Goal: Task Accomplishment & Management: Manage account settings

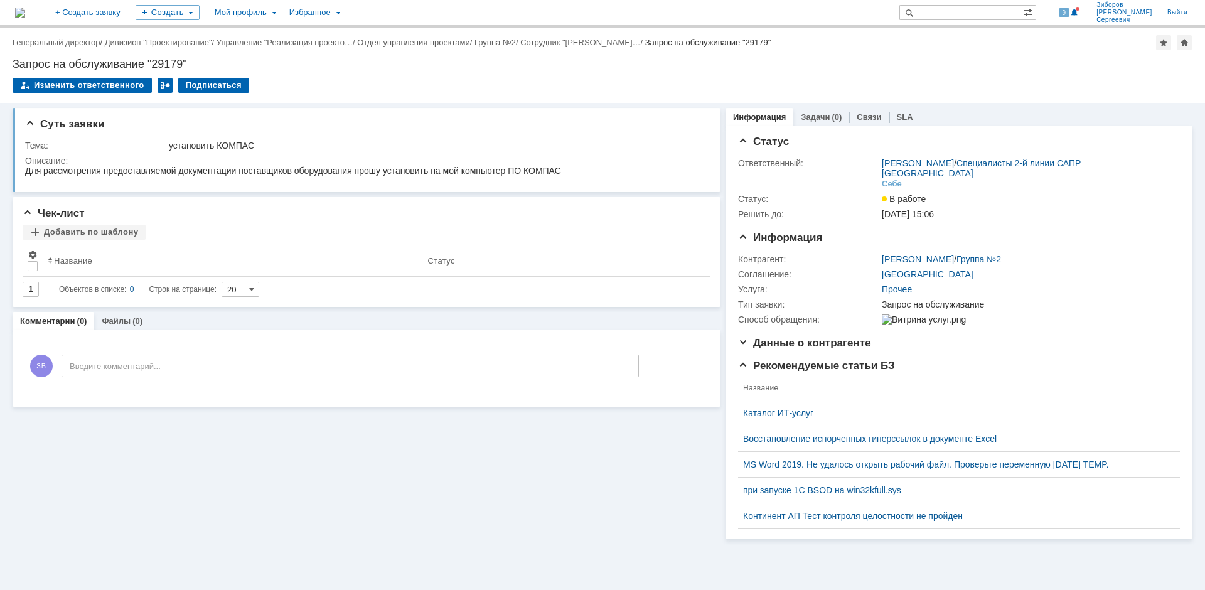
click at [25, 12] on img at bounding box center [20, 13] width 10 height 10
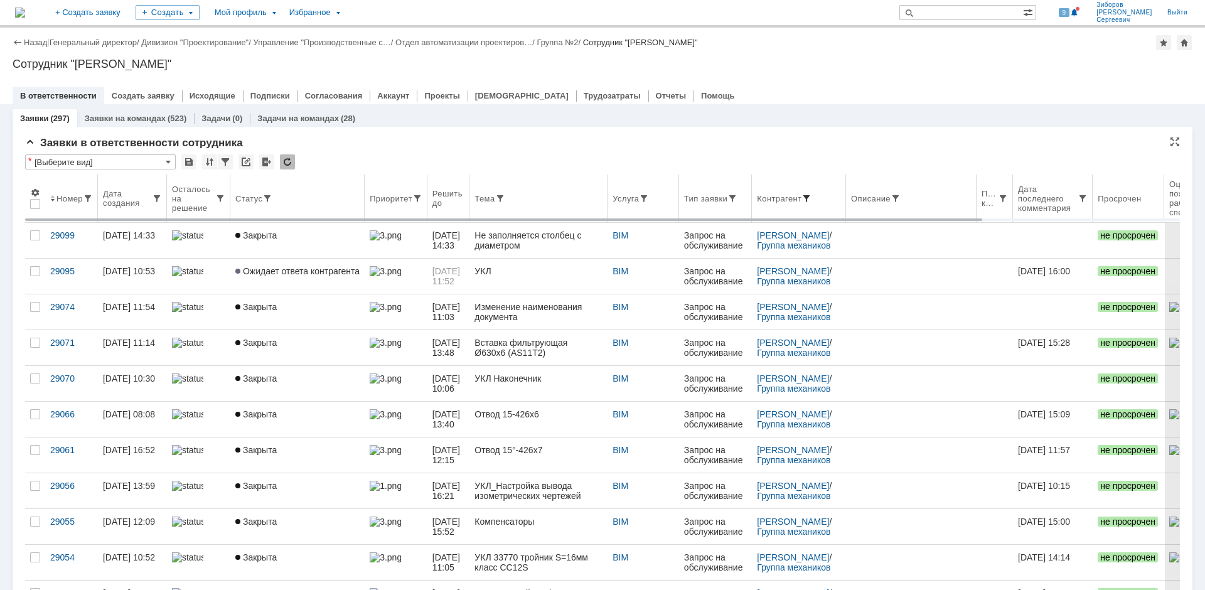
click at [811, 194] on span at bounding box center [806, 198] width 10 height 10
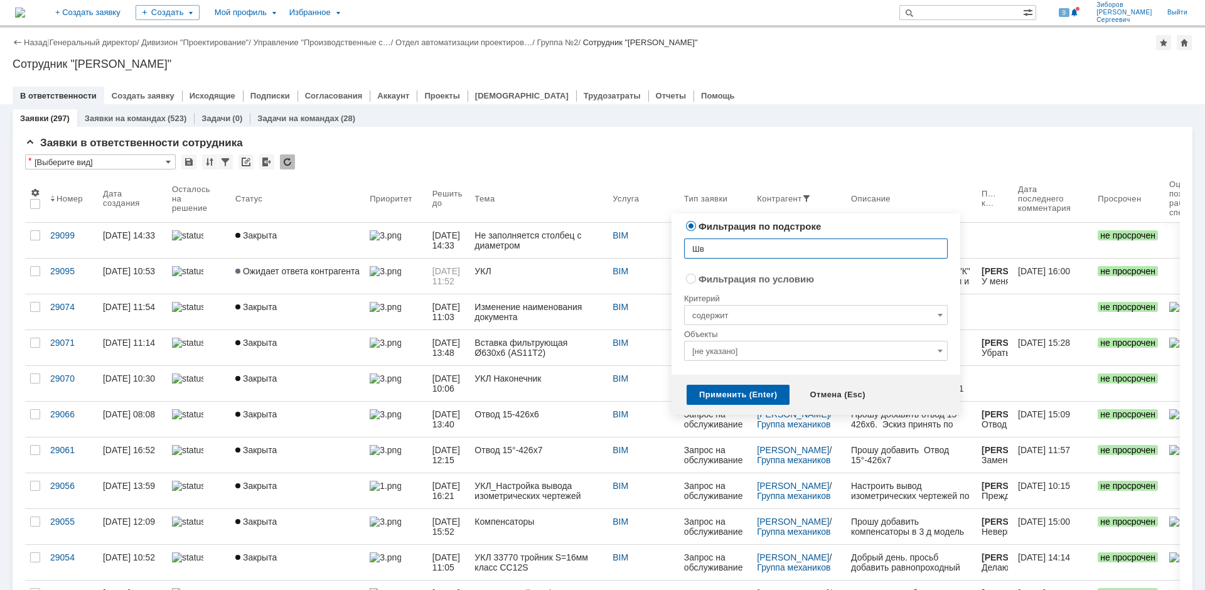
type input "Ш"
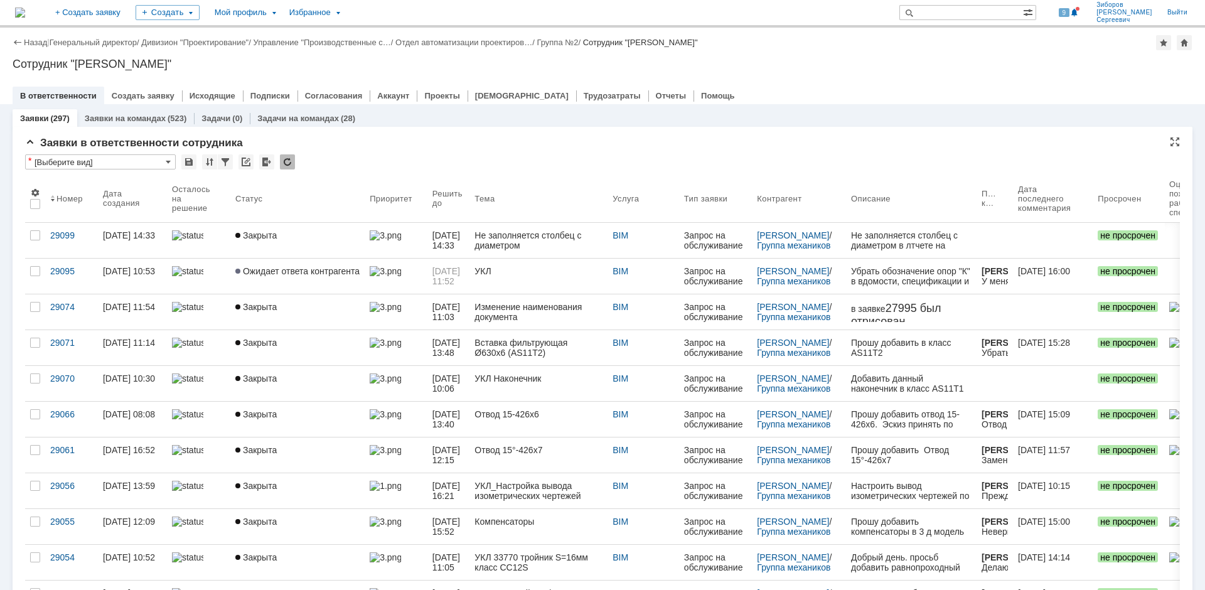
click at [773, 141] on div "Заявки в ответственности сотрудника" at bounding box center [602, 143] width 1154 height 13
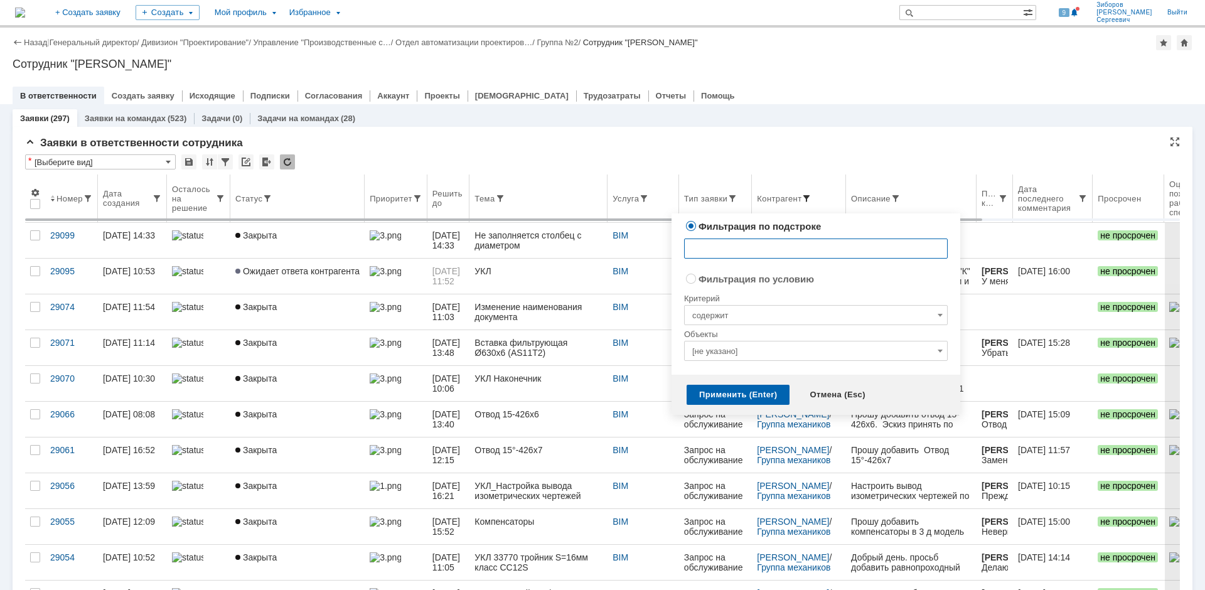
click at [809, 198] on span at bounding box center [806, 198] width 10 height 10
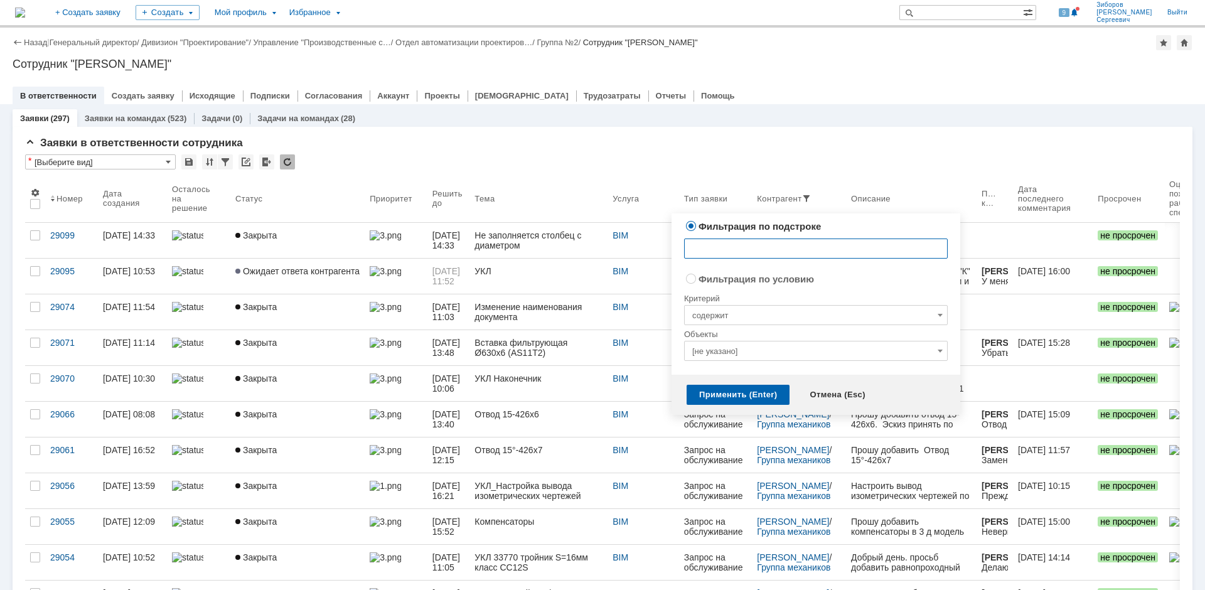
radio input "false"
radio input "true"
click at [723, 353] on input "[не указано]" at bounding box center [816, 351] width 264 height 20
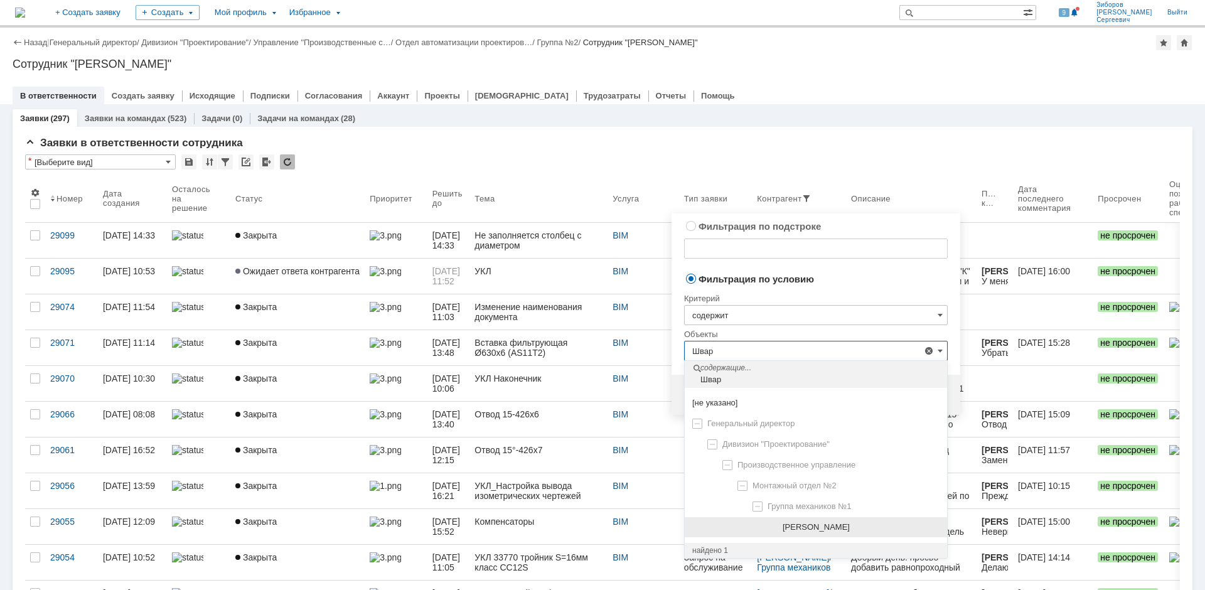
click at [843, 530] on span "[PERSON_NAME]" at bounding box center [815, 526] width 67 height 9
type input "[PERSON_NAME]"
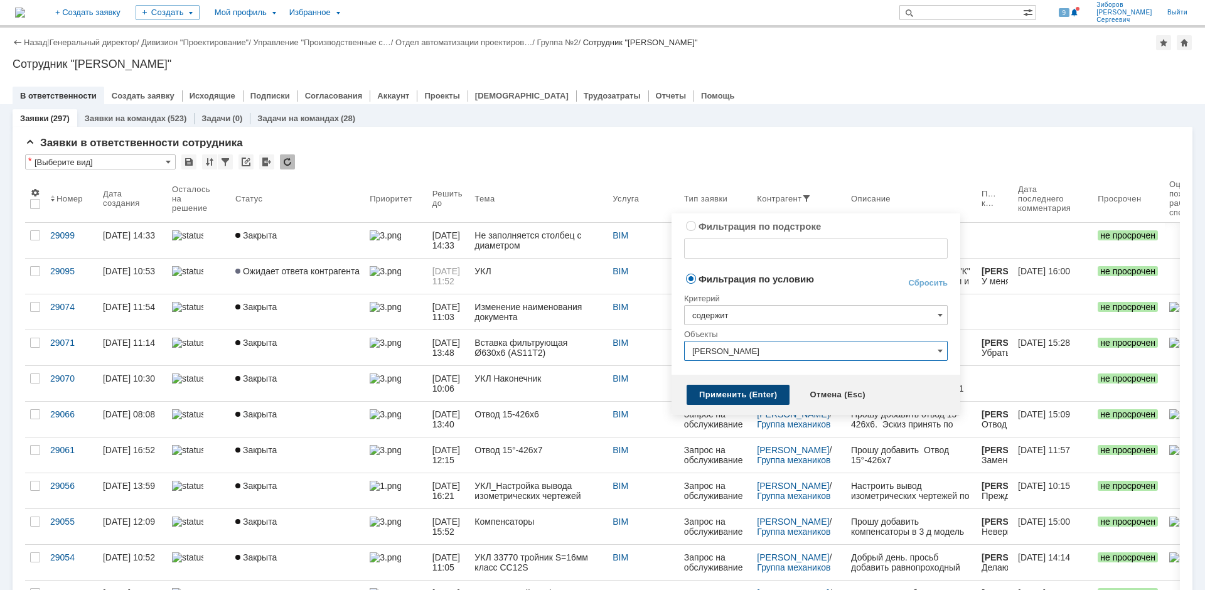
click at [738, 398] on div "Применить (Enter)" at bounding box center [737, 395] width 103 height 20
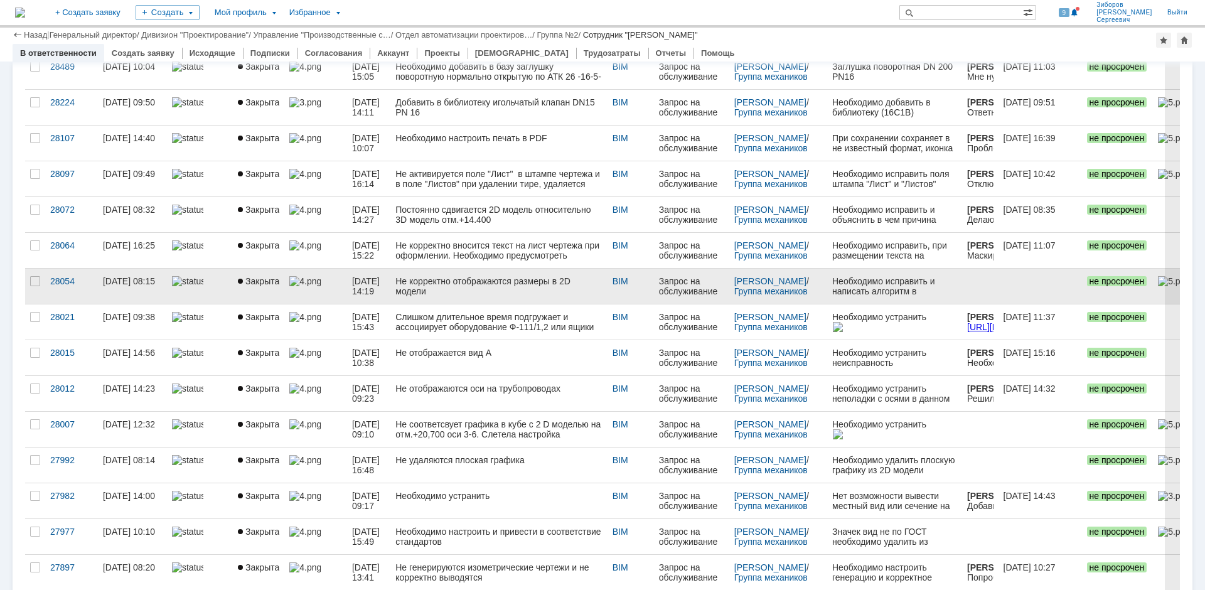
click at [450, 279] on div "Не корректно отображаются размеры в 2D модели" at bounding box center [498, 286] width 206 height 20
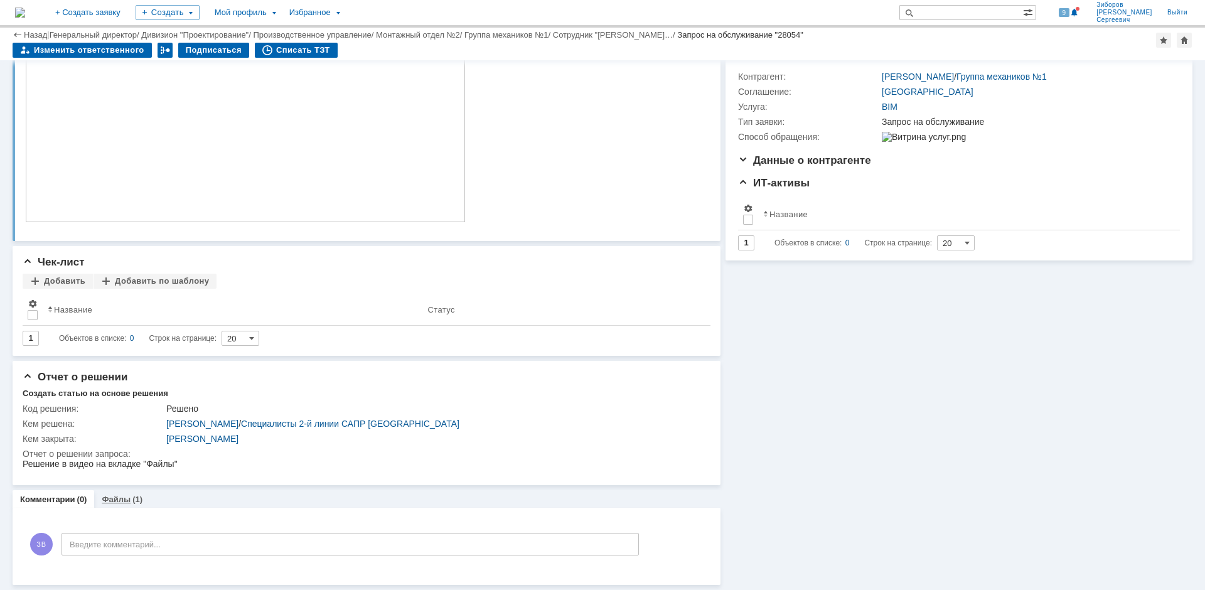
click at [112, 502] on link "Файлы" at bounding box center [116, 498] width 29 height 9
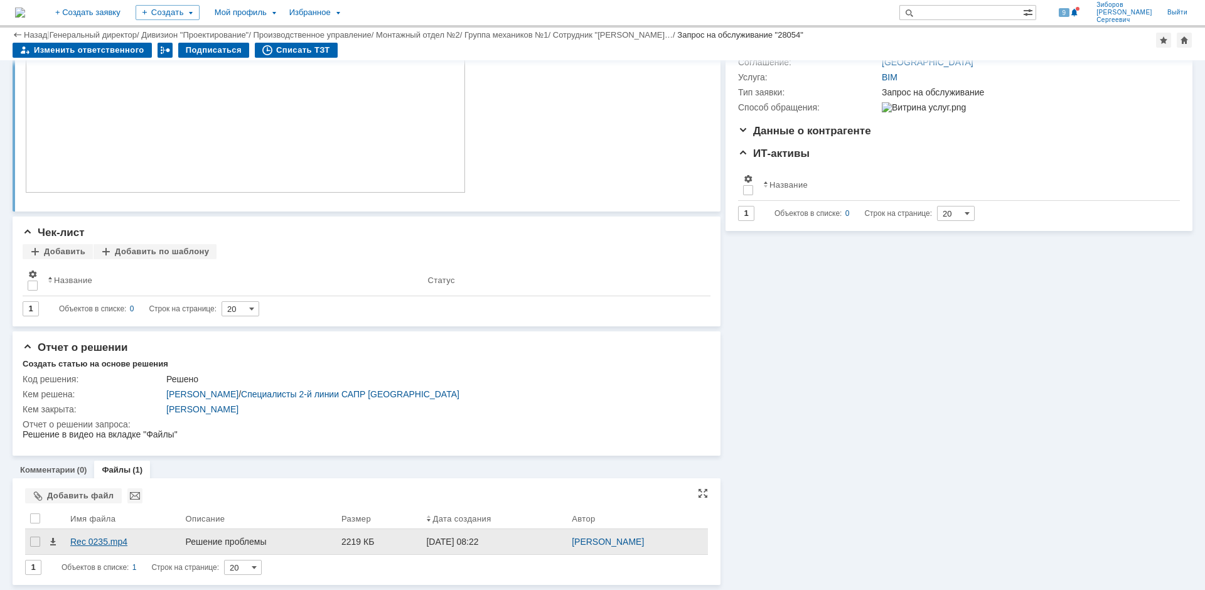
click at [108, 539] on div "Rec 0235.mp4" at bounding box center [122, 541] width 105 height 10
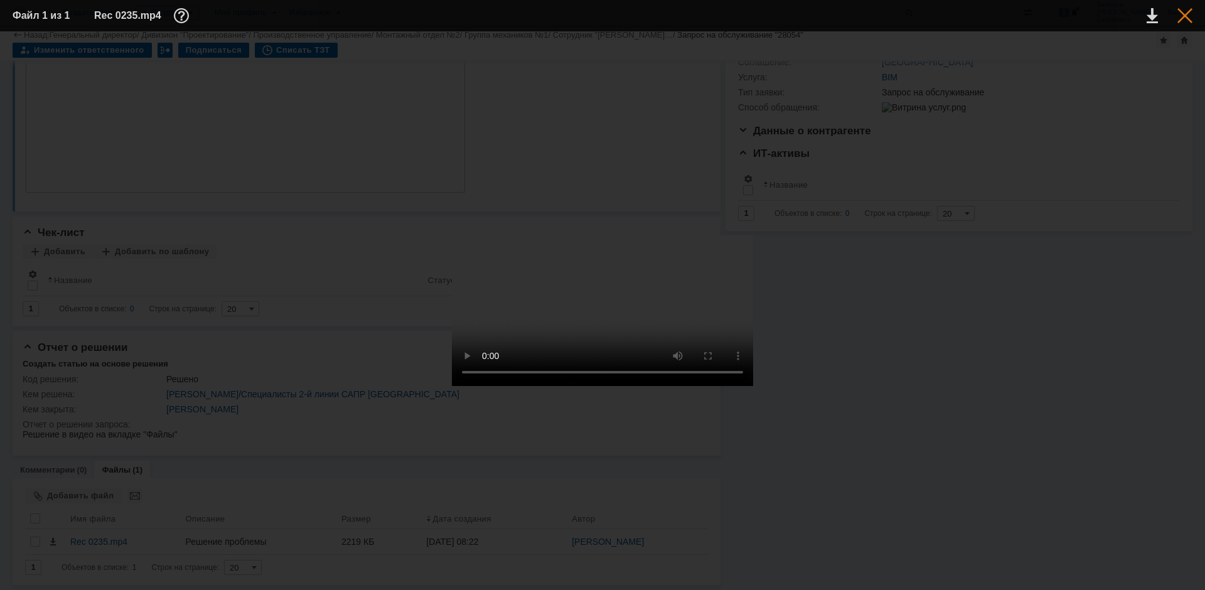
click at [1187, 18] on div at bounding box center [1184, 15] width 15 height 15
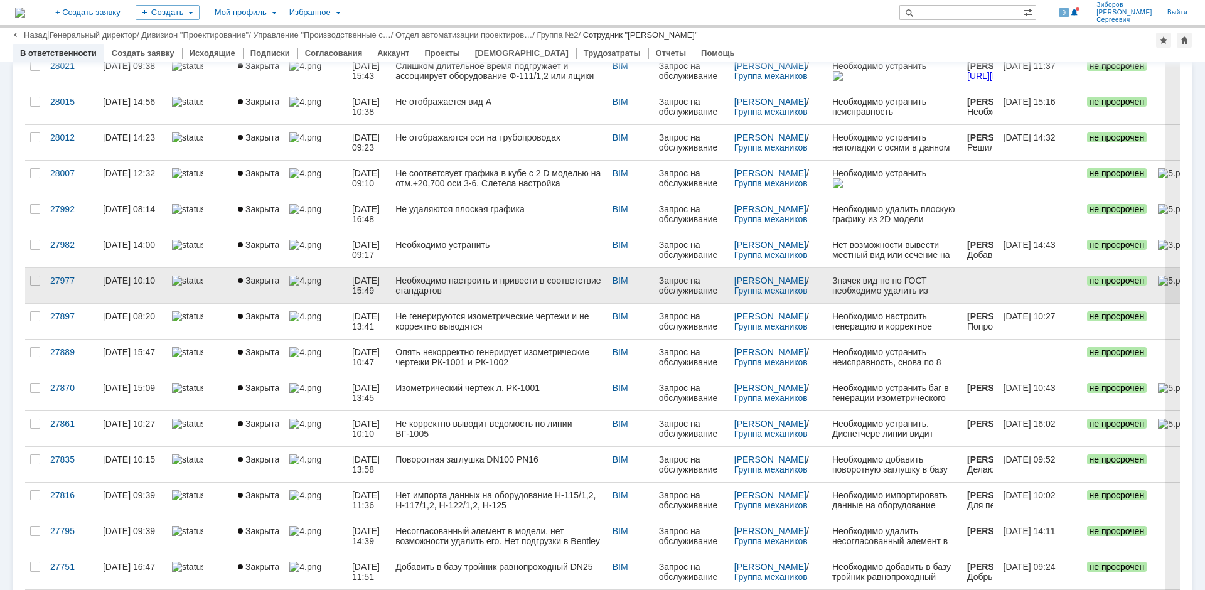
click at [466, 284] on div "Необходимо настроить и привести в соответствие стандартов" at bounding box center [498, 285] width 206 height 20
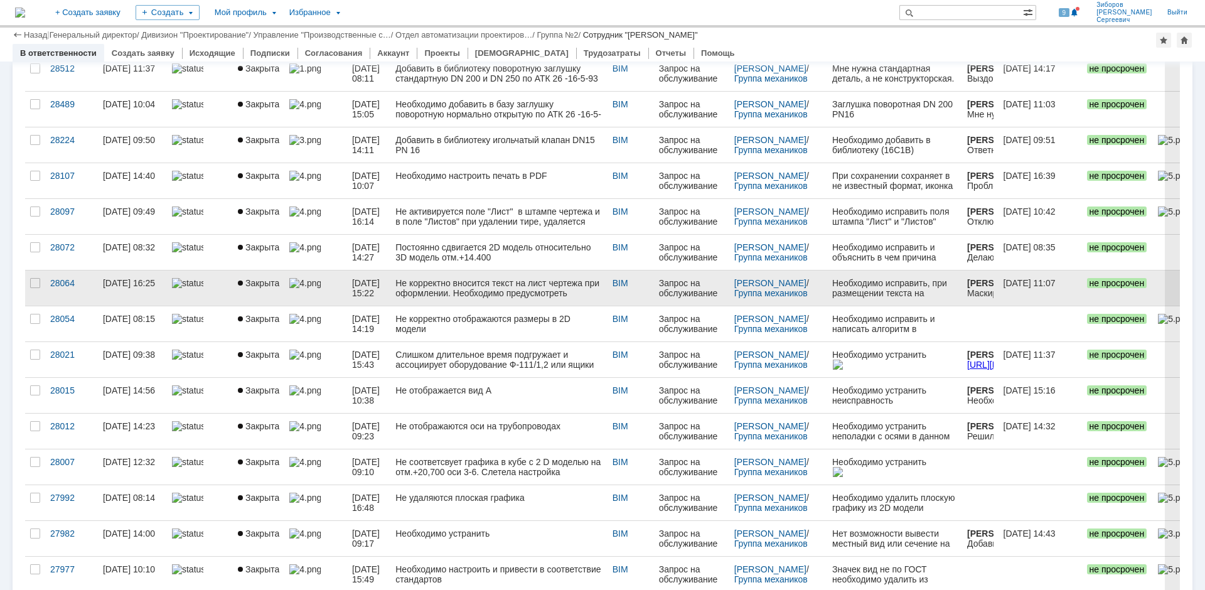
click at [485, 292] on div "Не корректно вносится текст на лист чертежа при оформлении. Необходимо предусмо…" at bounding box center [498, 288] width 206 height 20
